Goal: Information Seeking & Learning: Learn about a topic

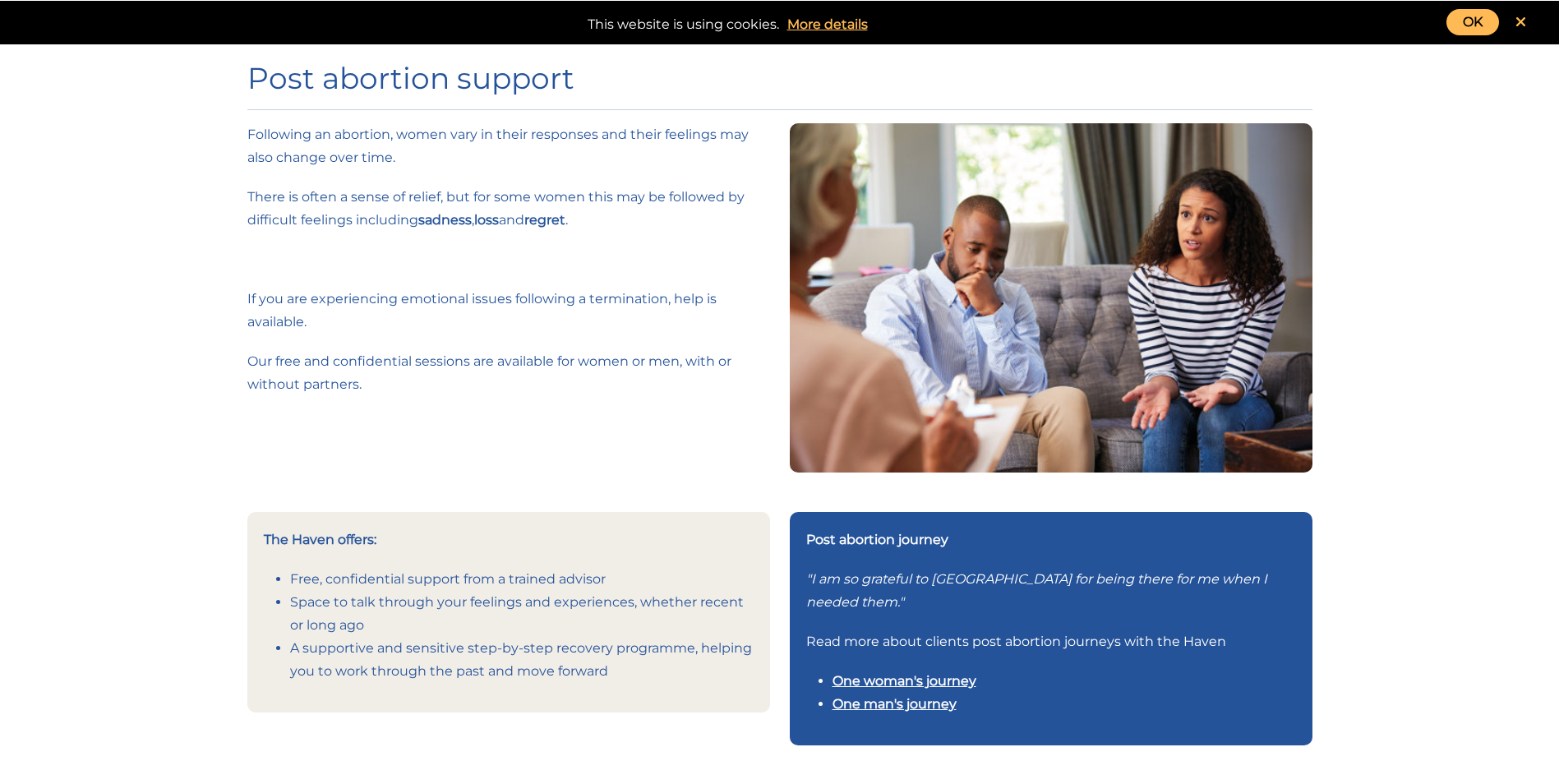
click at [884, 700] on link "One man's journey" at bounding box center [895, 703] width 124 height 16
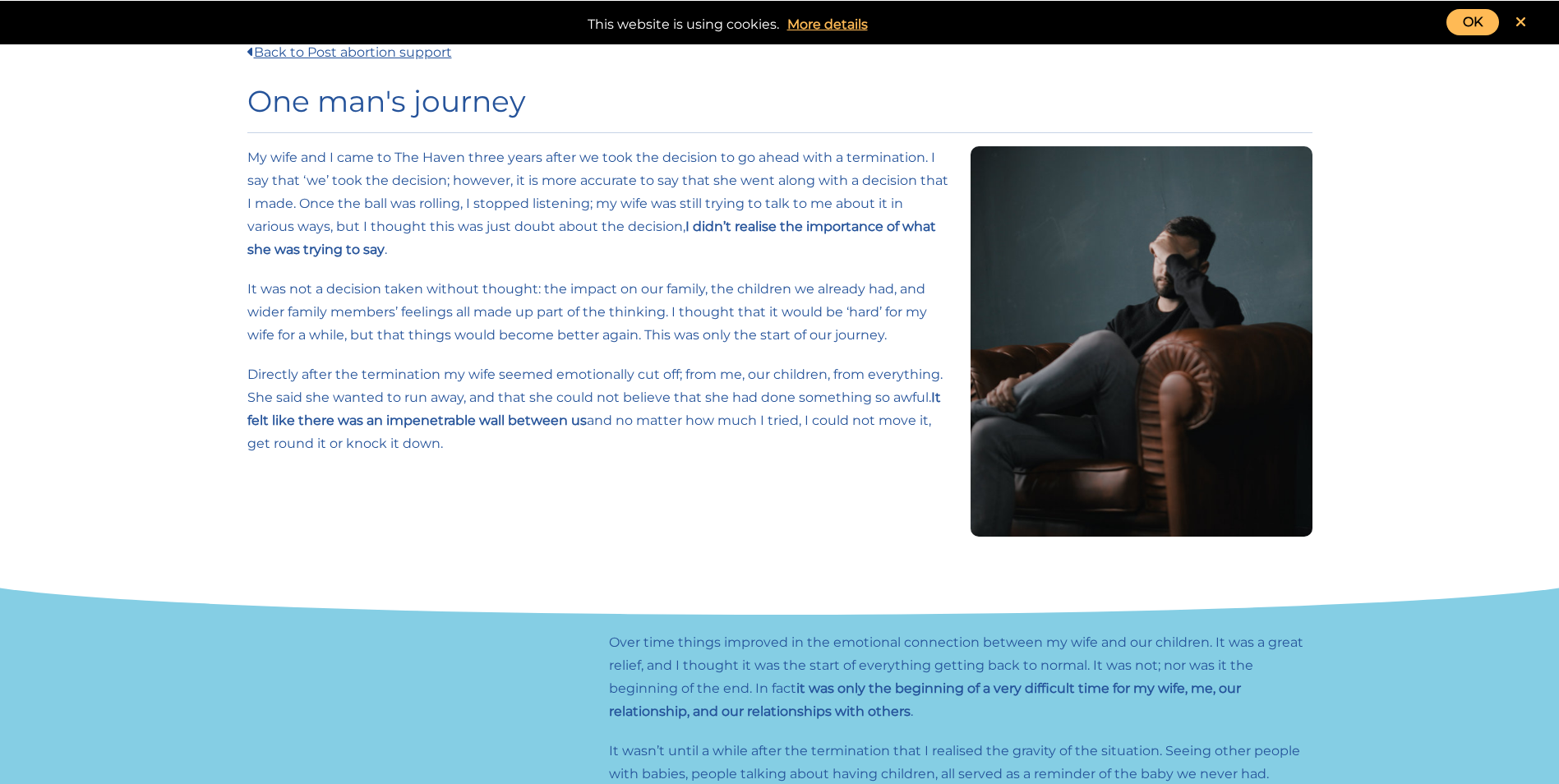
click at [1484, 23] on link "OK" at bounding box center [1473, 22] width 53 height 26
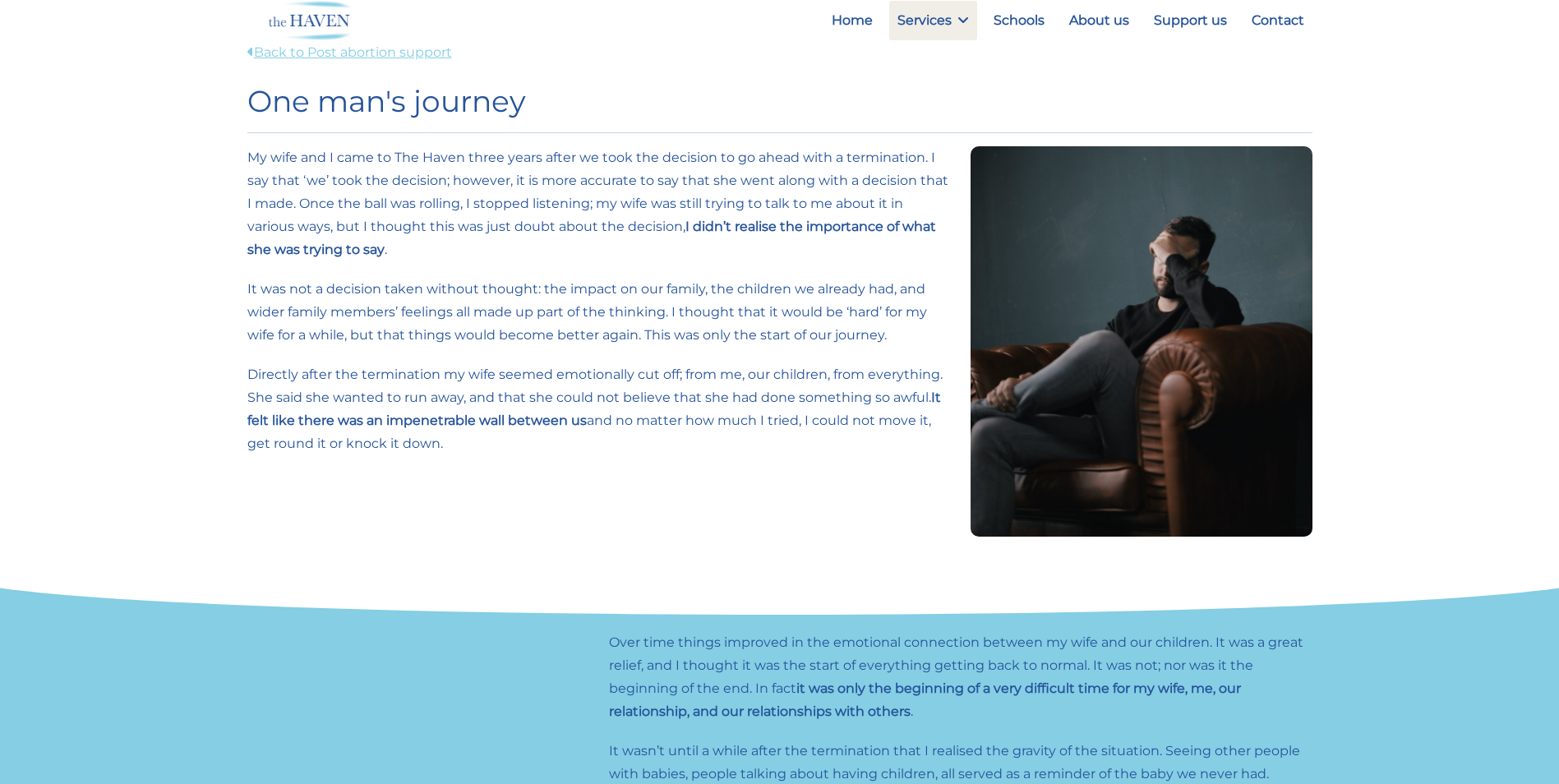
click at [383, 48] on link "Back to Post abortion support" at bounding box center [350, 53] width 205 height 16
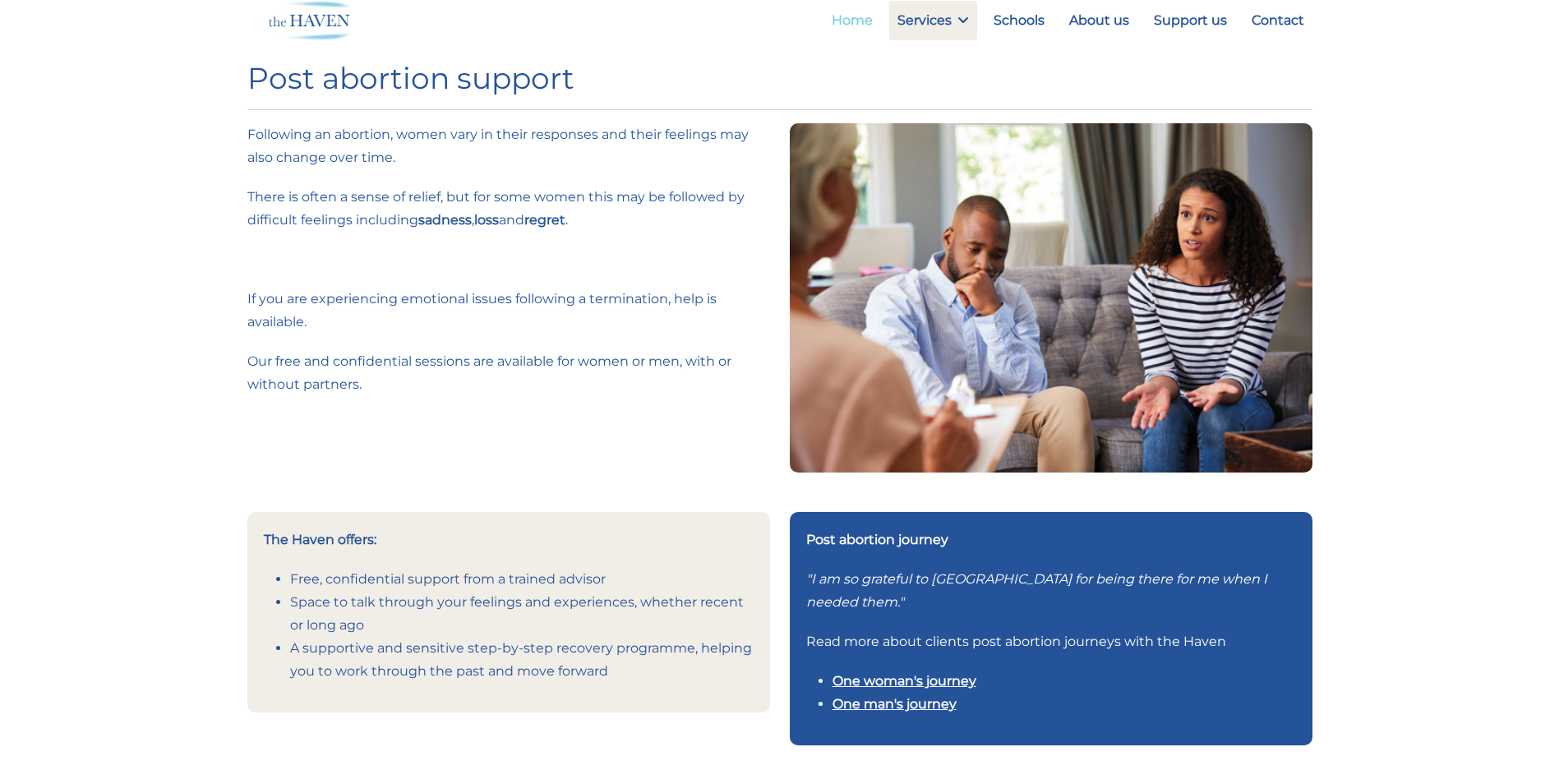
click at [861, 23] on link "Home" at bounding box center [853, 20] width 58 height 39
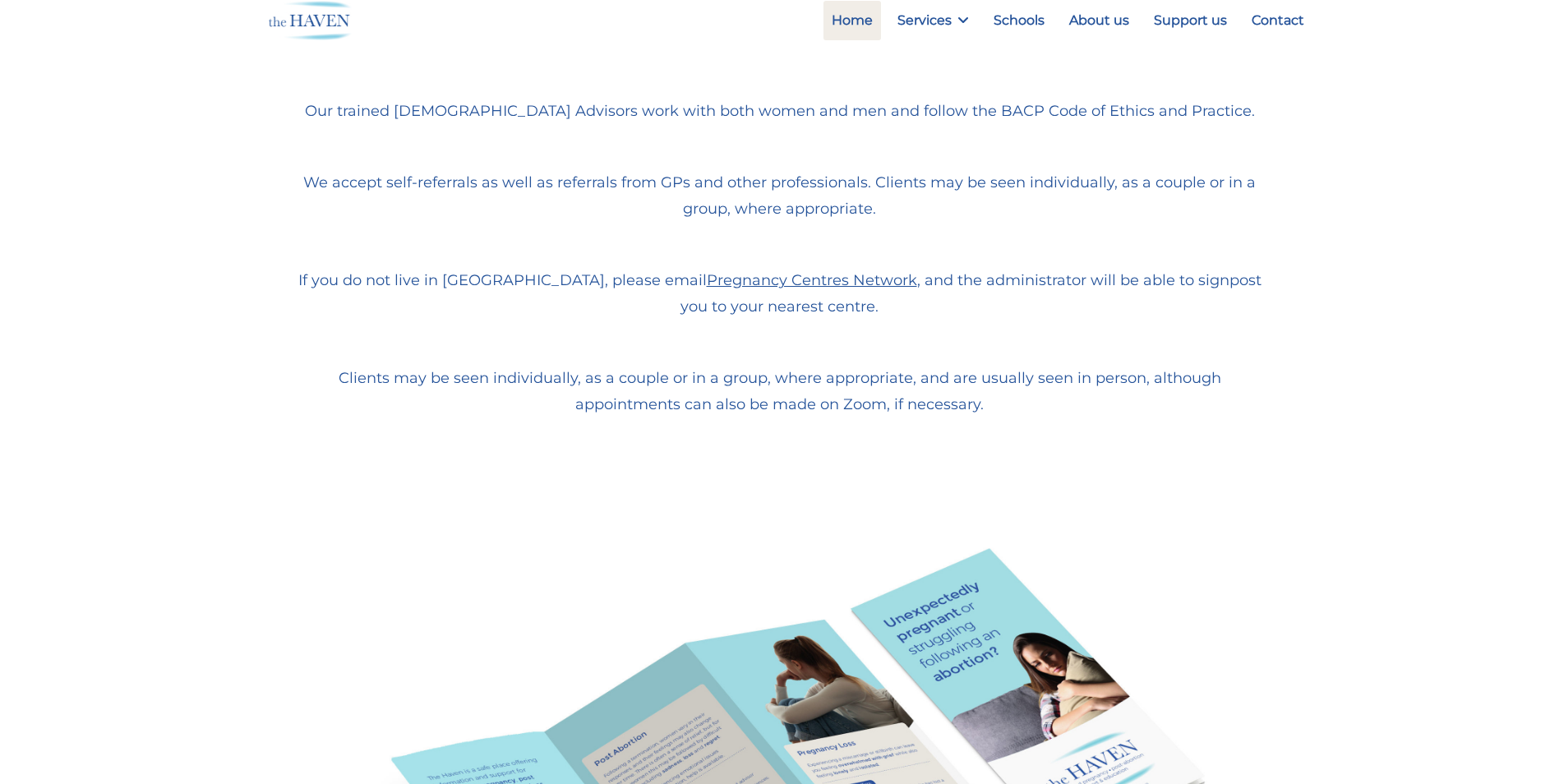
scroll to position [985, 0]
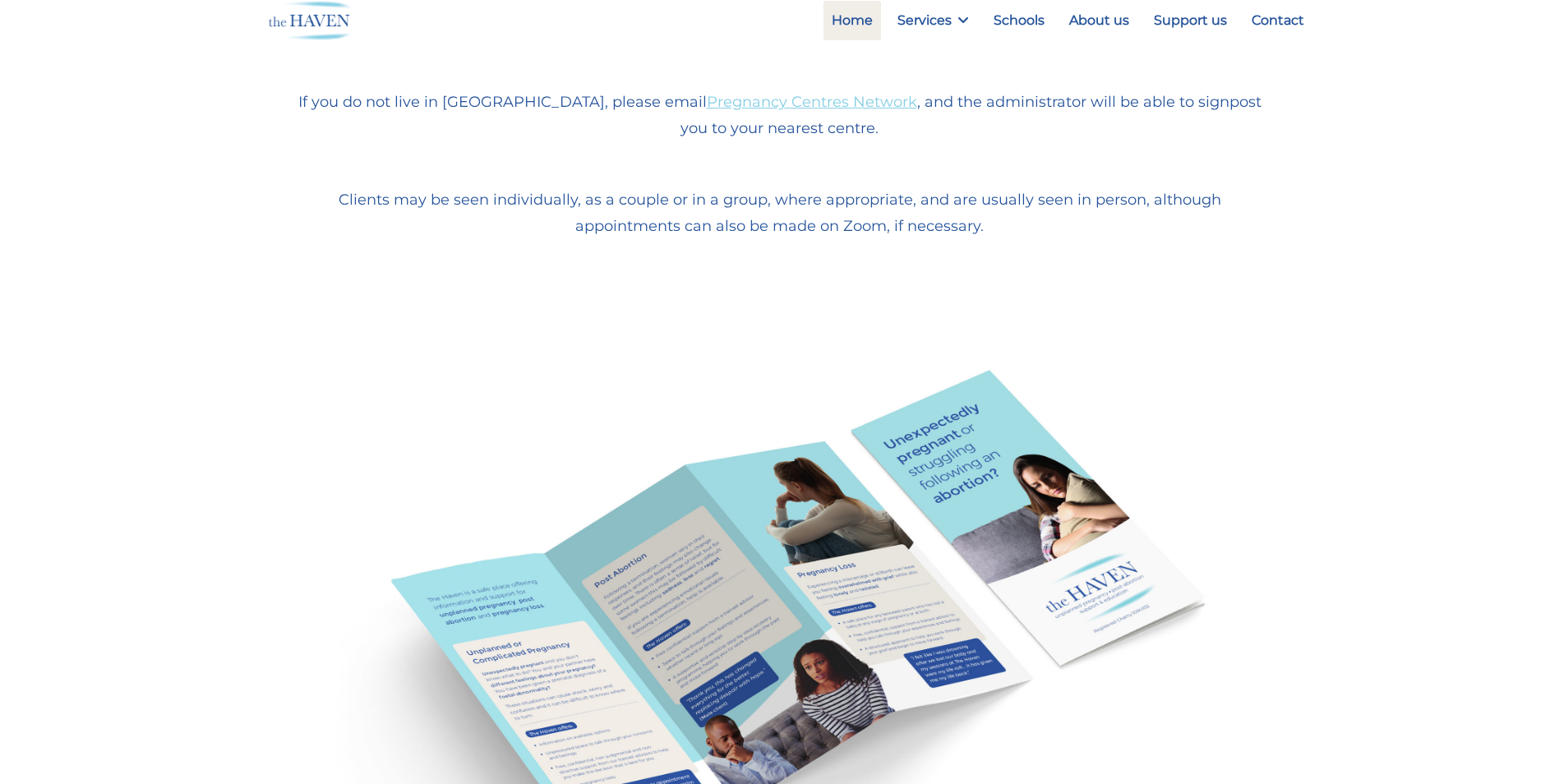
click at [779, 104] on link "Pregnancy Centres Network" at bounding box center [812, 102] width 210 height 18
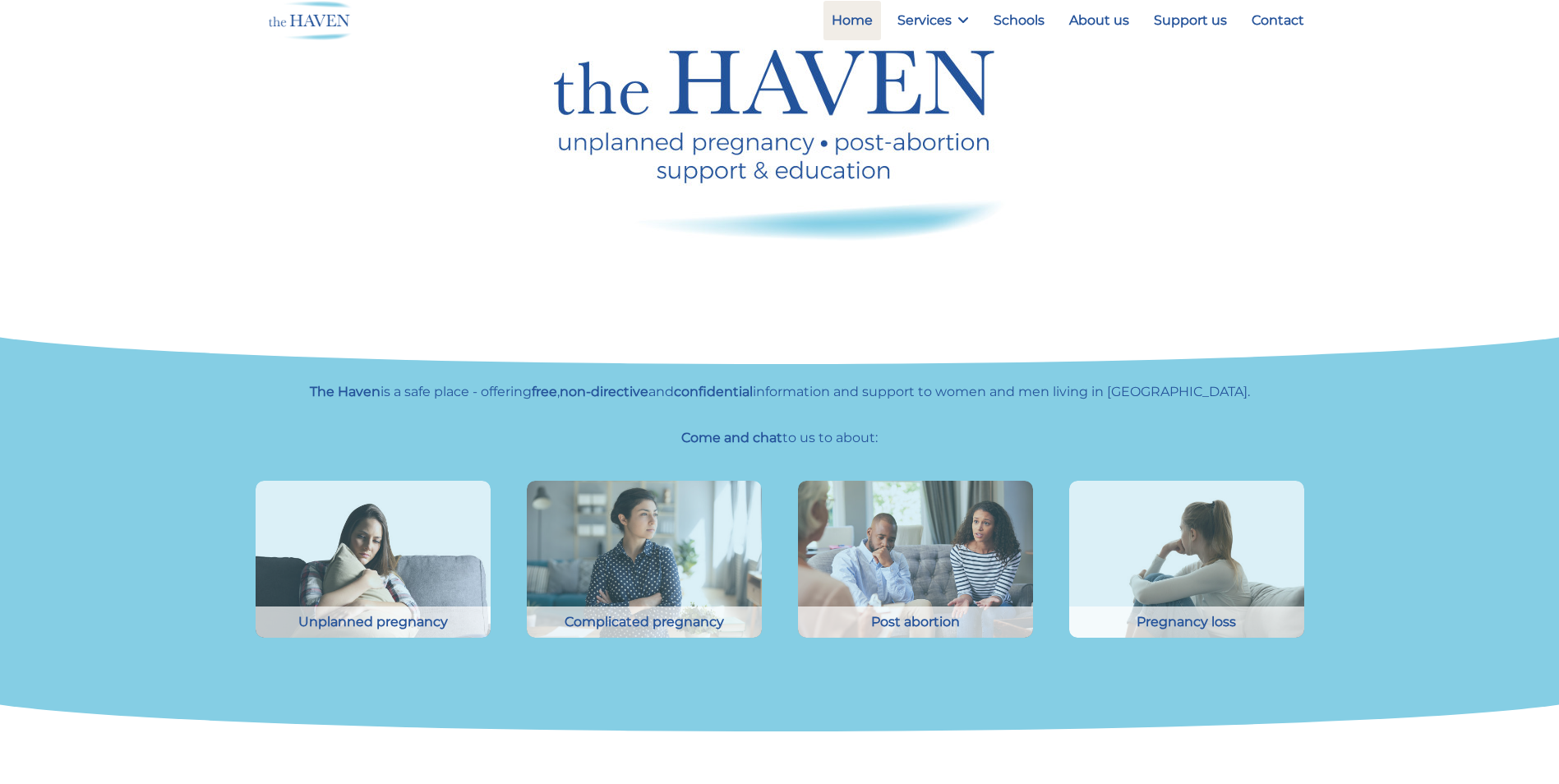
scroll to position [0, 0]
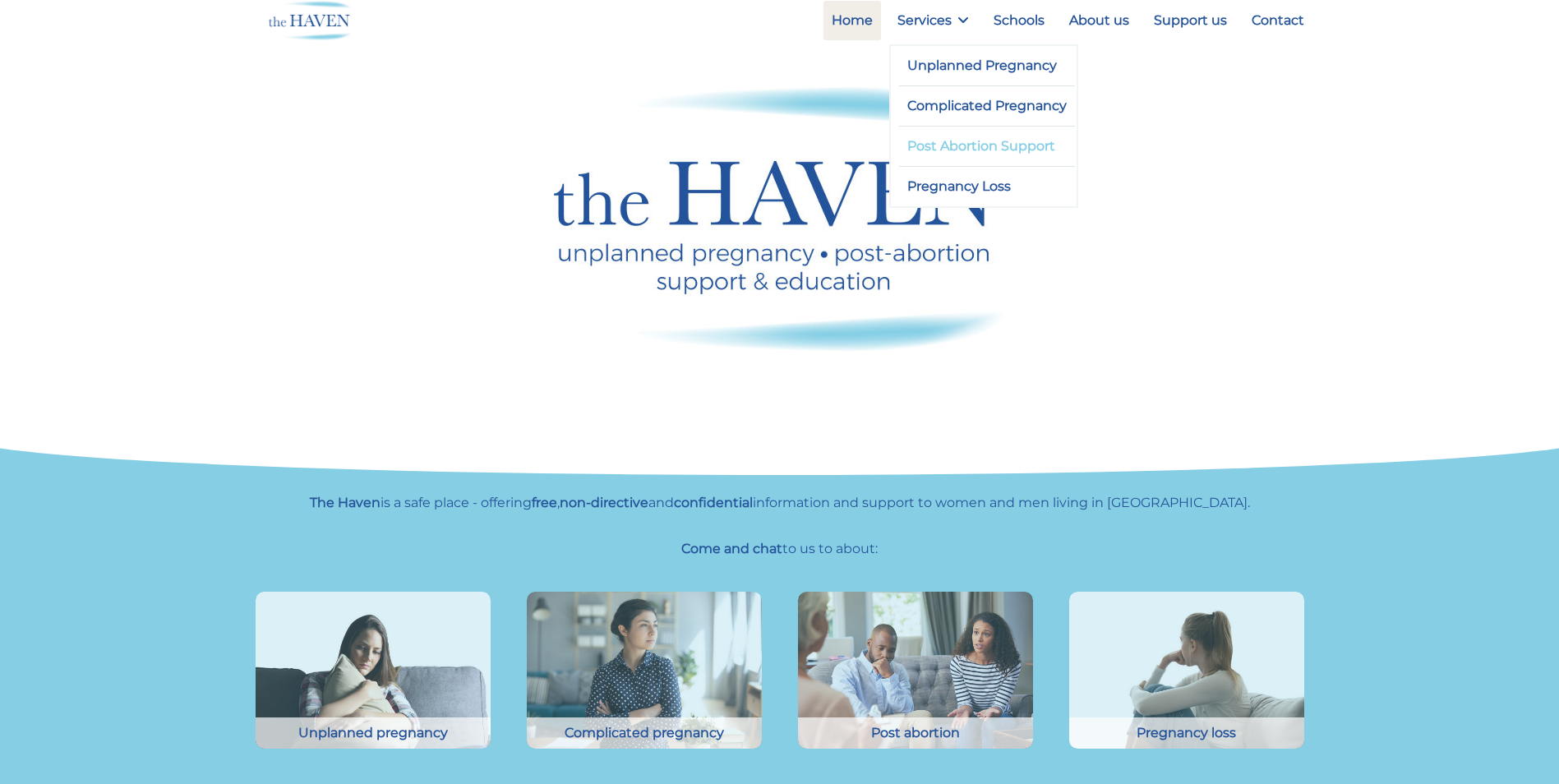
click at [975, 150] on link "Post Abortion Support" at bounding box center [988, 145] width 177 height 39
click at [972, 146] on link "Post Abortion Support" at bounding box center [988, 145] width 177 height 39
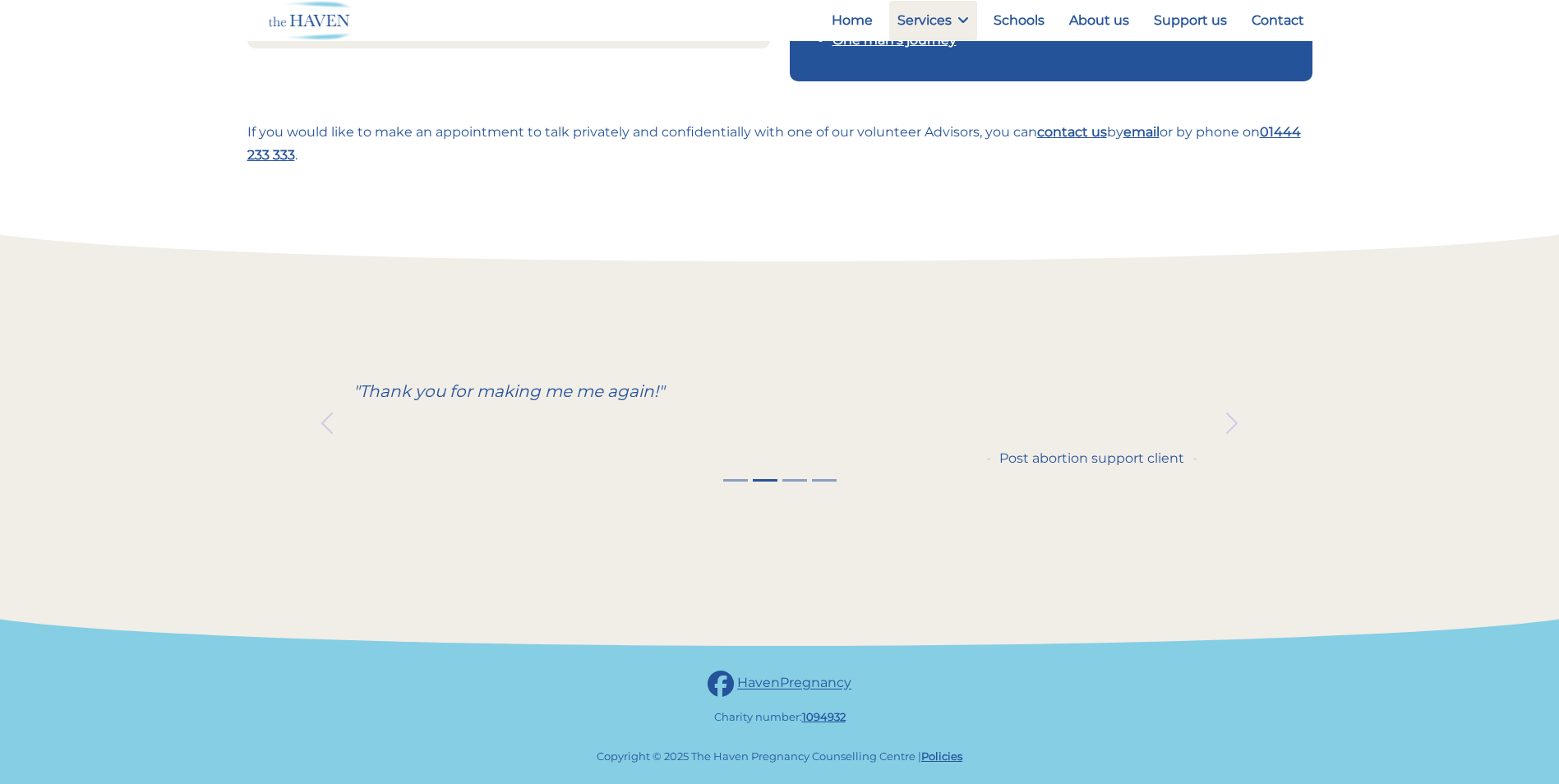
scroll to position [666, 0]
click at [944, 758] on link "Policies" at bounding box center [941, 755] width 41 height 13
